Goal: Task Accomplishment & Management: Manage account settings

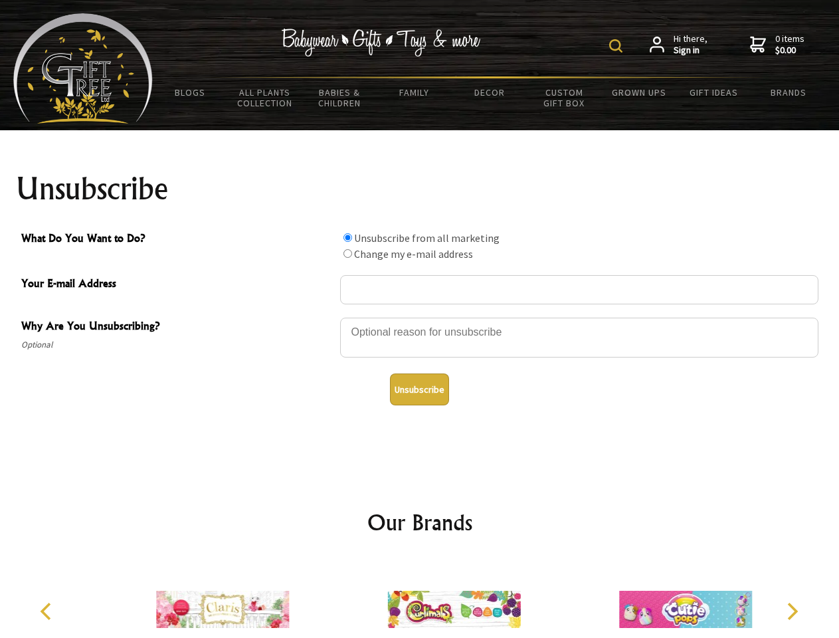
click at [618, 46] on img at bounding box center [615, 45] width 13 height 13
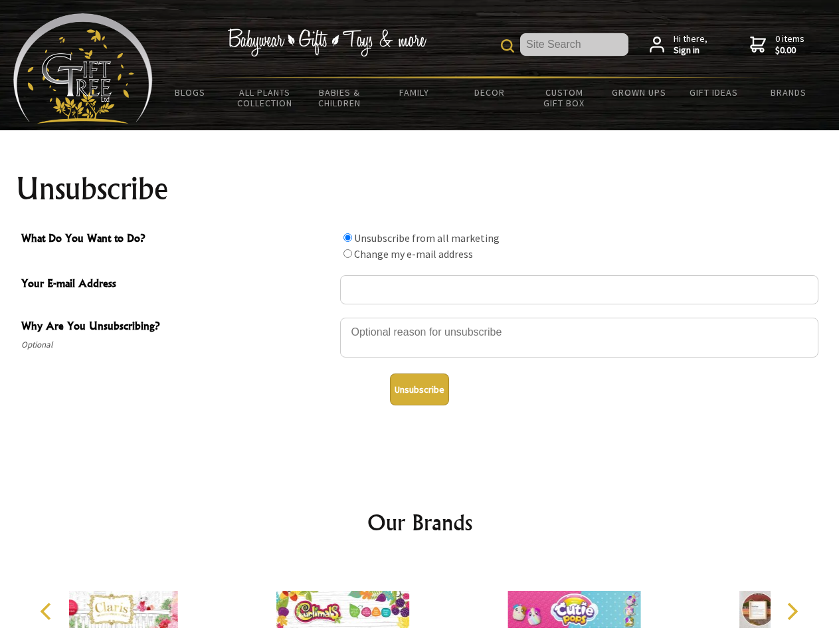
click at [420, 317] on div at bounding box center [579, 339] width 478 height 46
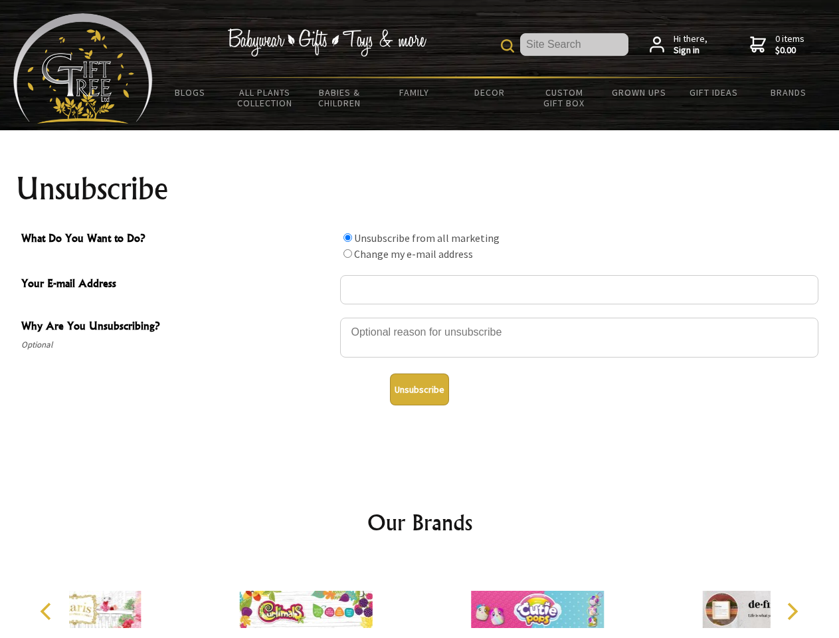
click at [347, 237] on input "What Do You Want to Do?" at bounding box center [347, 237] width 9 height 9
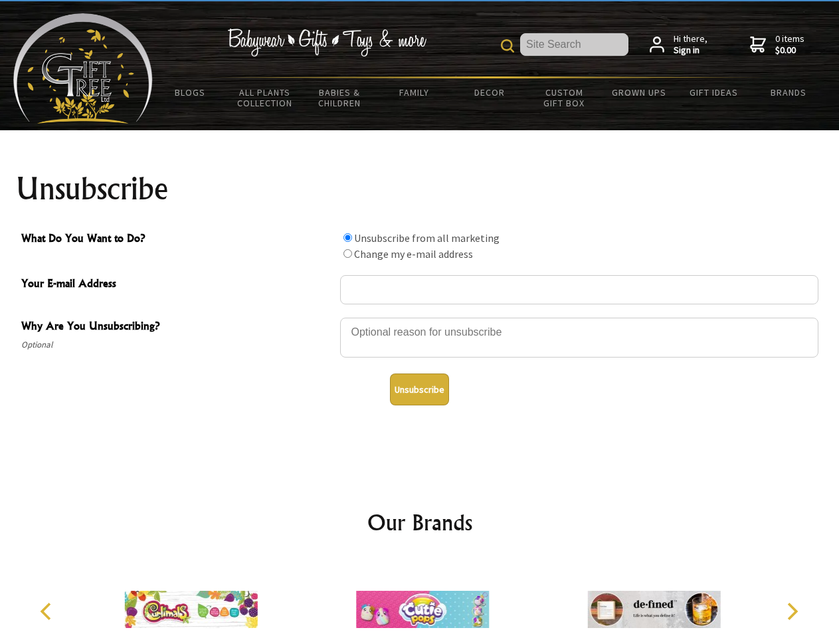
click at [347, 253] on input "What Do You Want to Do?" at bounding box center [347, 253] width 9 height 9
radio input "true"
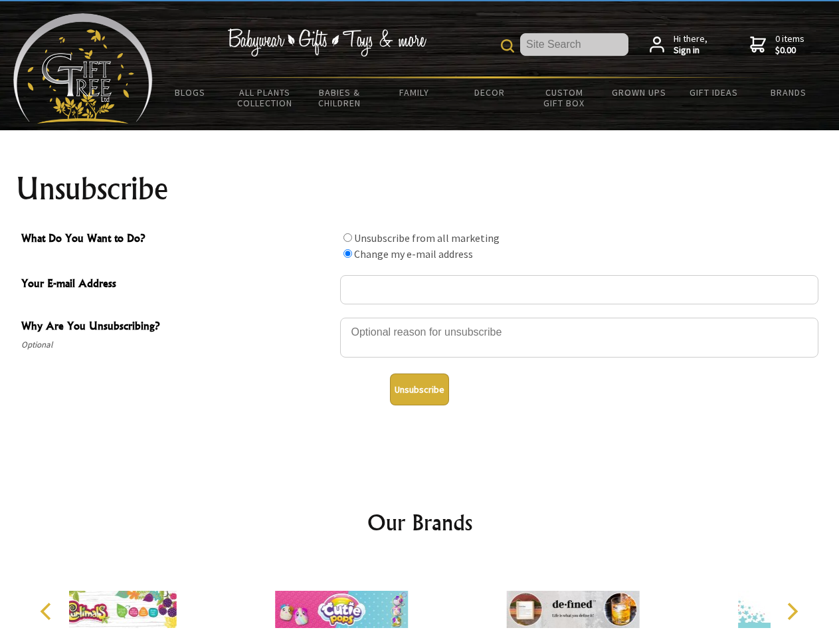
click at [419, 389] on button "Unsubscribe" at bounding box center [419, 389] width 59 height 32
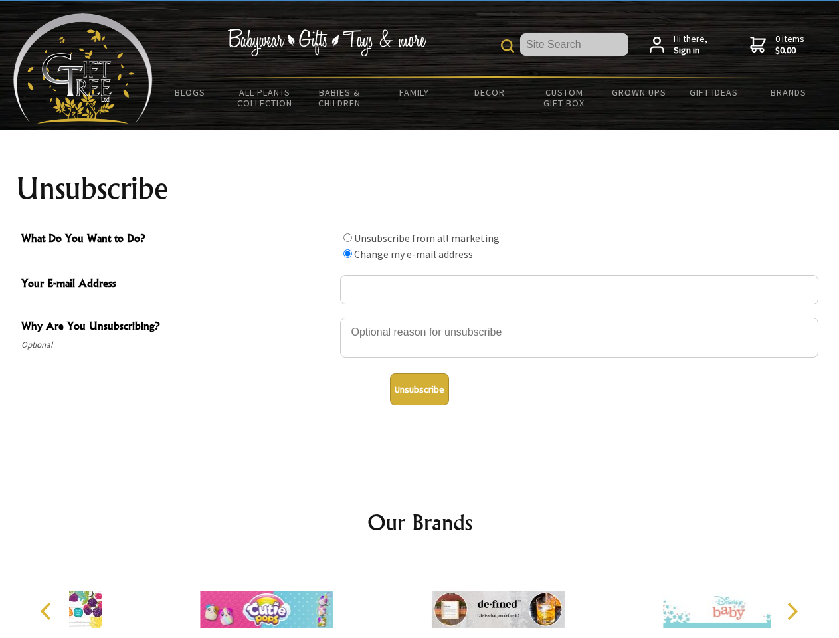
click at [420, 598] on div at bounding box center [497, 611] width 231 height 104
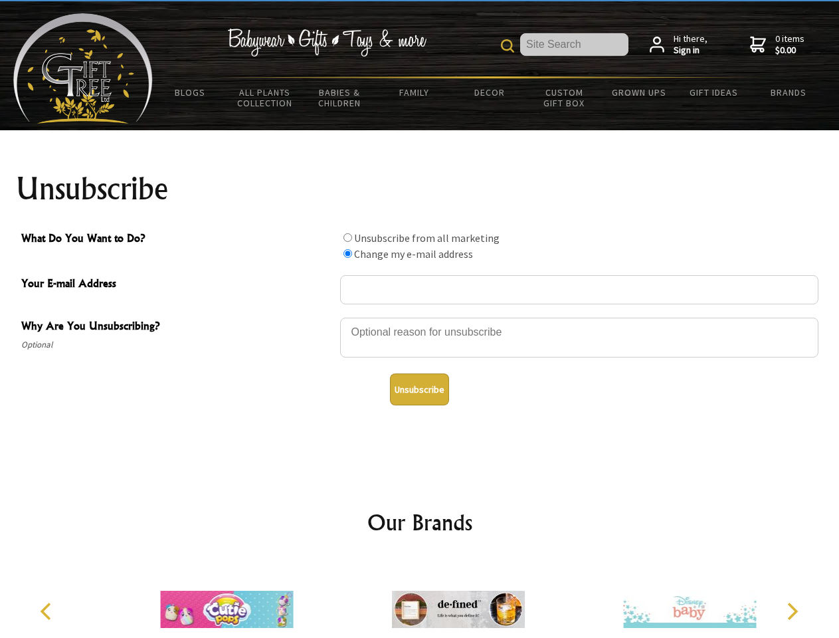
click at [48, 611] on icon "Previous" at bounding box center [47, 610] width 17 height 17
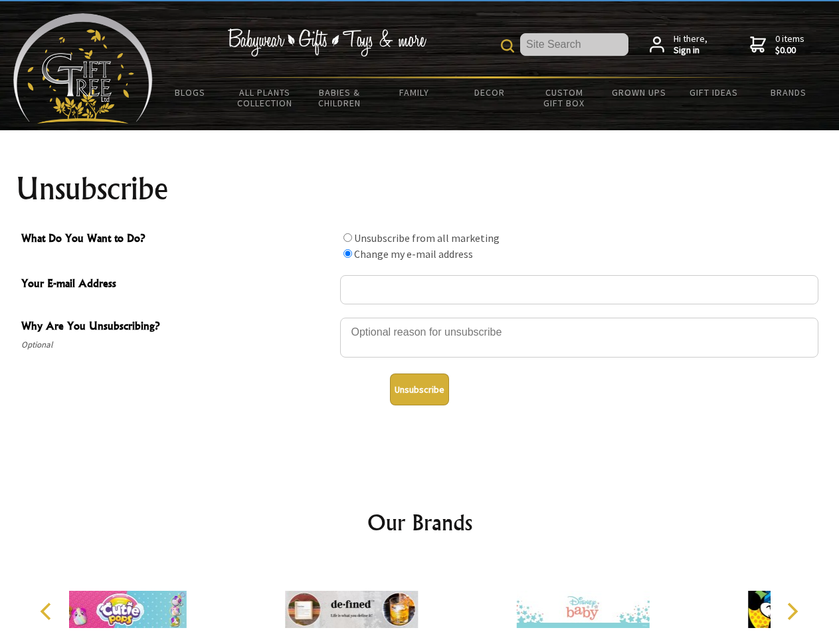
click at [792, 611] on icon "Next" at bounding box center [790, 610] width 17 height 17
